Goal: Task Accomplishment & Management: Use online tool/utility

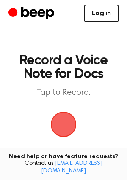
click at [111, 12] on link "Log in" at bounding box center [101, 14] width 34 height 18
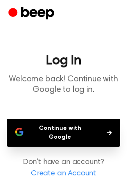
click at [82, 130] on button "Continue with Google" at bounding box center [63, 133] width 113 height 28
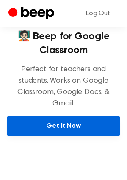
scroll to position [120, 0]
click at [64, 122] on link "Get It Now" at bounding box center [63, 126] width 113 height 19
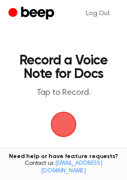
click at [65, 124] on span "button" at bounding box center [63, 125] width 24 height 24
click at [60, 124] on span "button" at bounding box center [63, 125] width 24 height 24
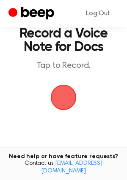
scroll to position [26, 0]
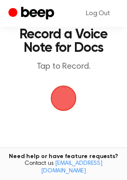
click at [66, 96] on span "button" at bounding box center [63, 99] width 24 height 24
